Goal: Check status: Check status

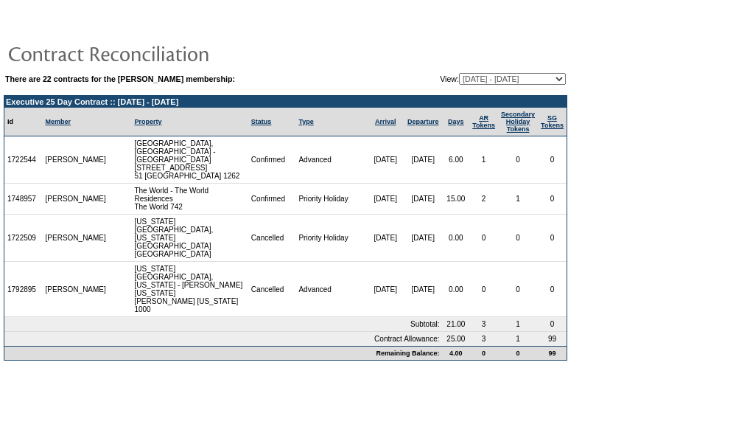
drag, startPoint x: 42, startPoint y: 160, endPoint x: 8, endPoint y: 161, distance: 33.9
click at [8, 161] on td "1722544" at bounding box center [23, 159] width 38 height 47
copy td "1722544"
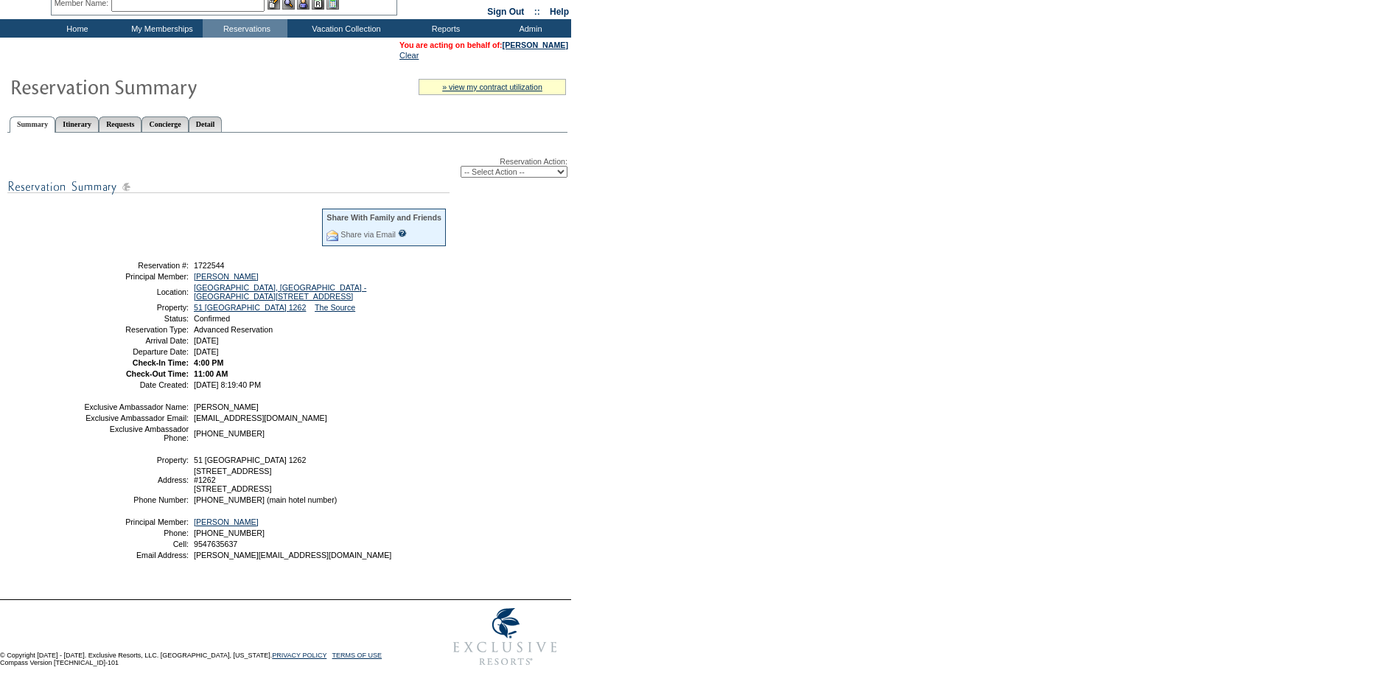
scroll to position [100, 0]
click at [223, 116] on link "Detail" at bounding box center [206, 123] width 34 height 15
